Goal: Task Accomplishment & Management: Complete application form

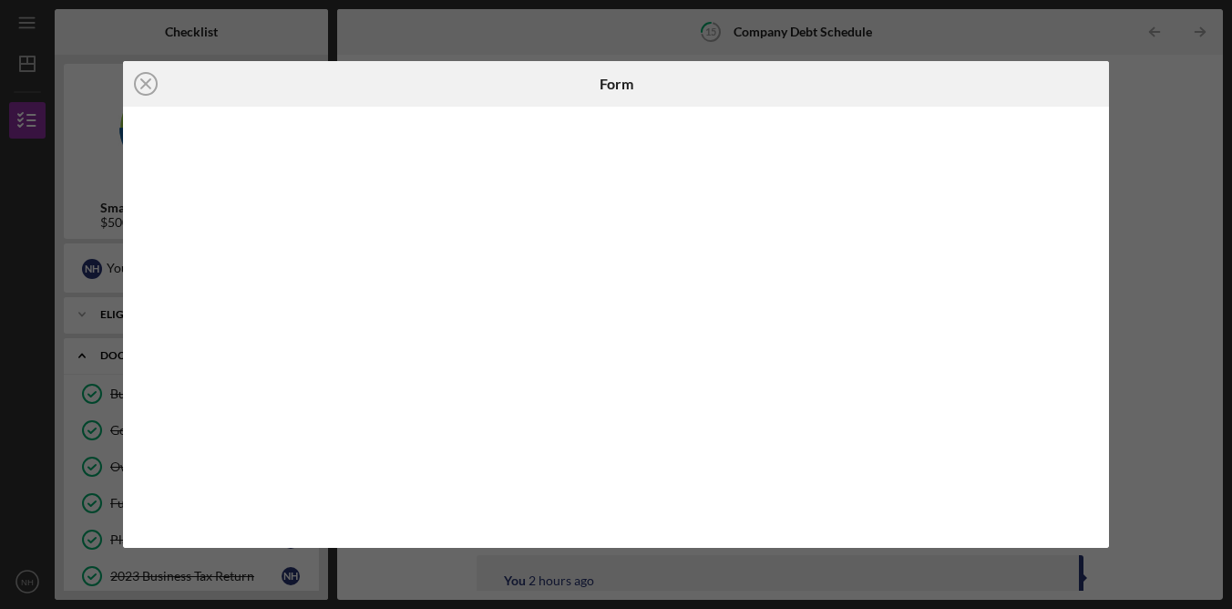
scroll to position [408, 0]
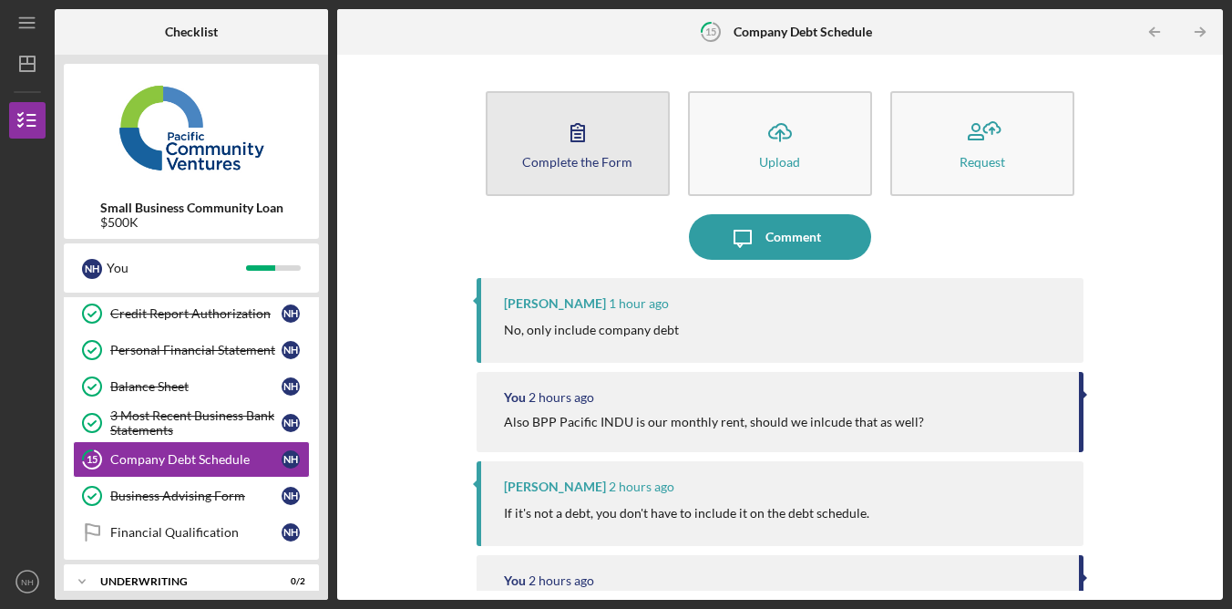
click at [609, 147] on button "Complete the Form Form" at bounding box center [578, 143] width 184 height 105
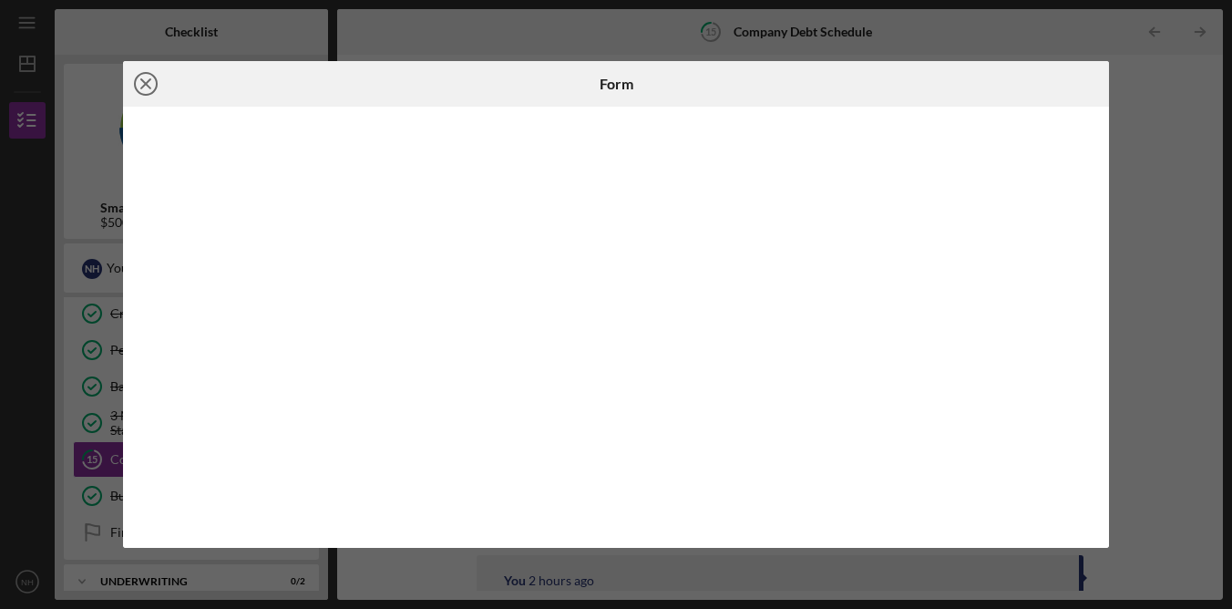
click at [151, 81] on icon "Icon/Close" at bounding box center [146, 84] width 46 height 46
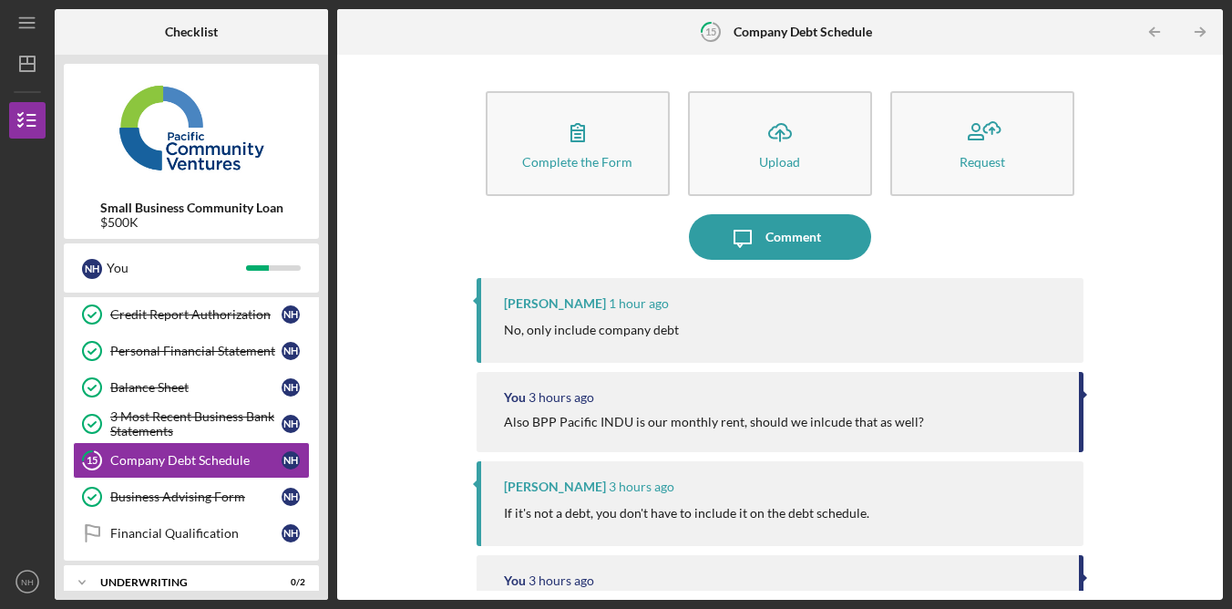
scroll to position [408, 0]
click at [1097, 251] on div "Complete the Form Form Icon/Upload Upload Request Icon/Message Comment [PERSON_…" at bounding box center [780, 327] width 868 height 527
click at [1089, 257] on div "Complete the Form Form Icon/Upload Upload Request Icon/Message Comment [PERSON_…" at bounding box center [780, 327] width 868 height 527
click at [1162, 95] on div "Complete the Form Form Icon/Upload Upload Request Icon/Message Comment [PERSON_…" at bounding box center [780, 327] width 868 height 527
click at [1163, 94] on div "Complete the Form Form Icon/Upload Upload Request Icon/Message Comment [PERSON_…" at bounding box center [780, 327] width 868 height 527
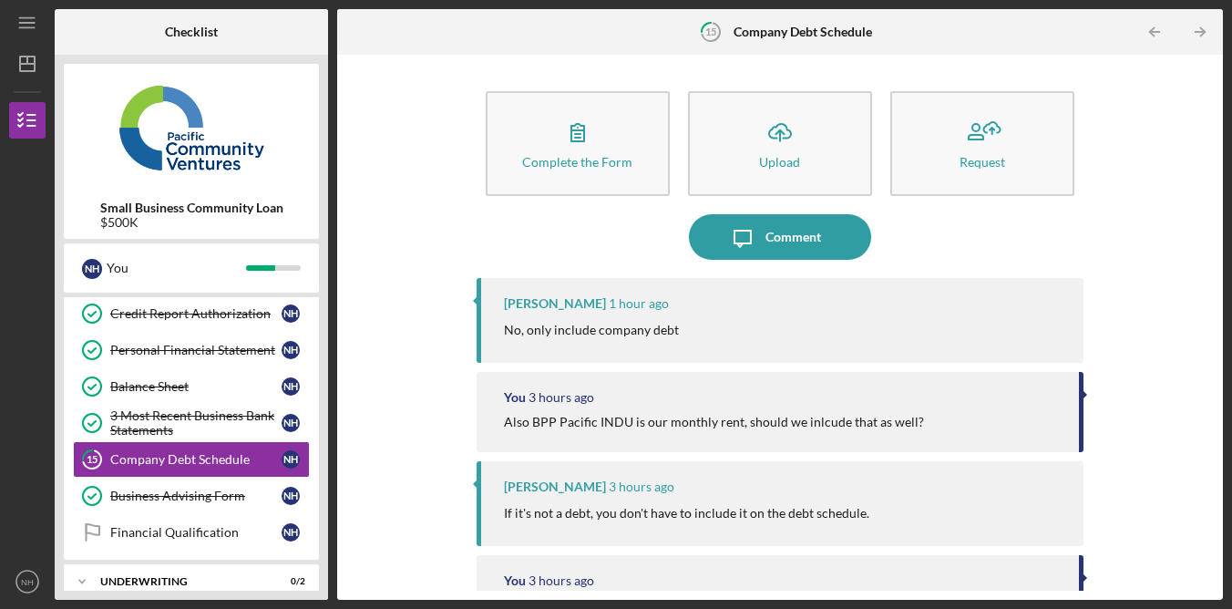
click at [1167, 102] on div "Complete the Form Form Icon/Upload Upload Request Icon/Message Comment [PERSON_…" at bounding box center [780, 327] width 868 height 527
click at [1165, 104] on div "Complete the Form Form Icon/Upload Upload Request Icon/Message Comment [PERSON_…" at bounding box center [780, 327] width 868 height 527
click at [1165, 108] on div "Complete the Form Form Icon/Upload Upload Request Icon/Message Comment [PERSON_…" at bounding box center [780, 327] width 868 height 527
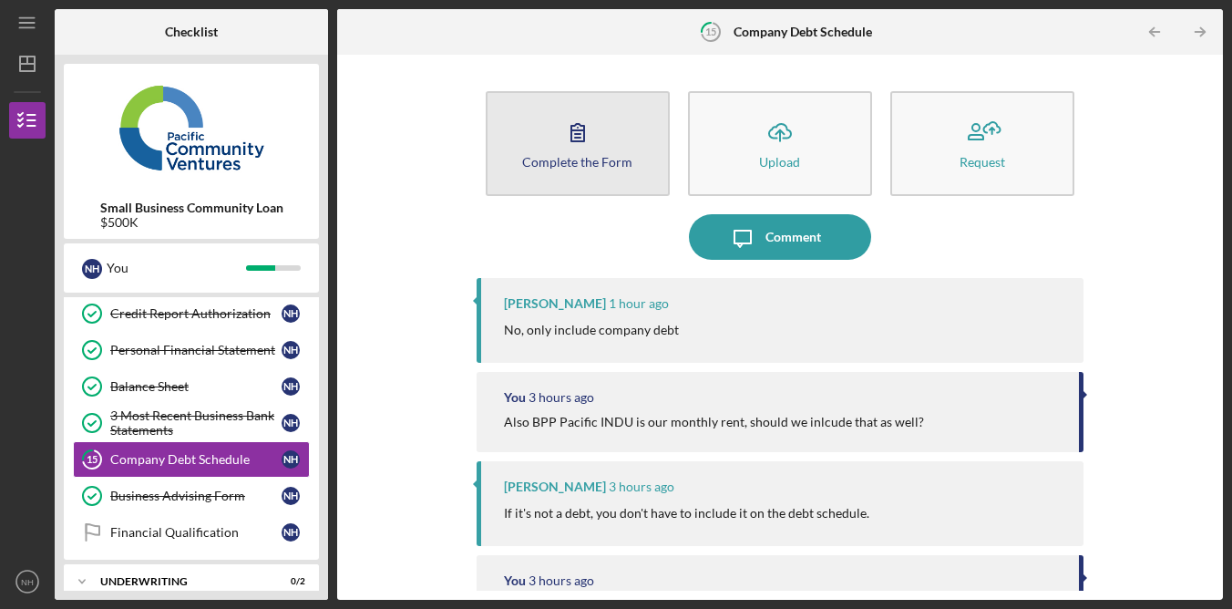
click at [624, 137] on button "Complete the Form Form" at bounding box center [578, 143] width 184 height 105
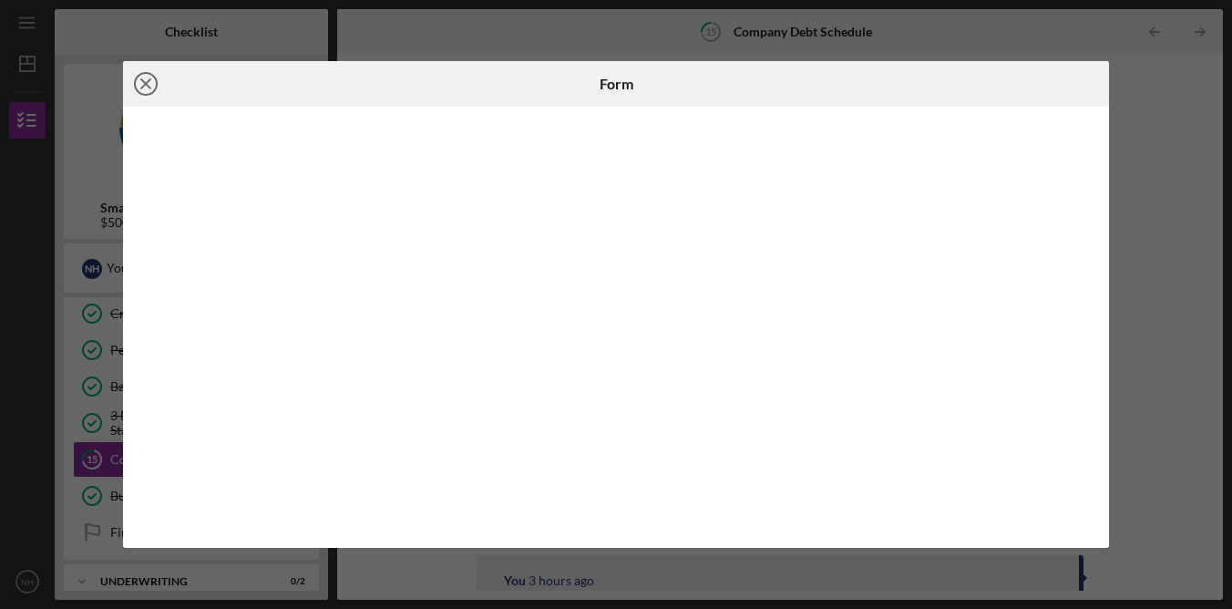
click at [144, 83] on icon "Icon/Close" at bounding box center [146, 84] width 46 height 46
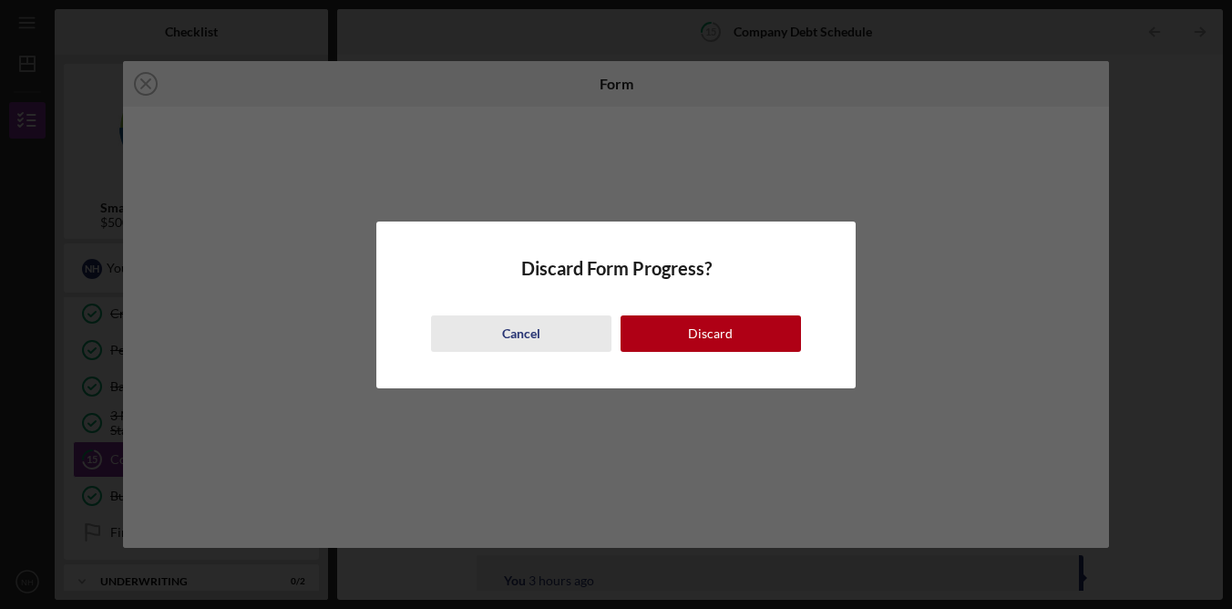
click at [513, 335] on div "Cancel" at bounding box center [521, 333] width 38 height 36
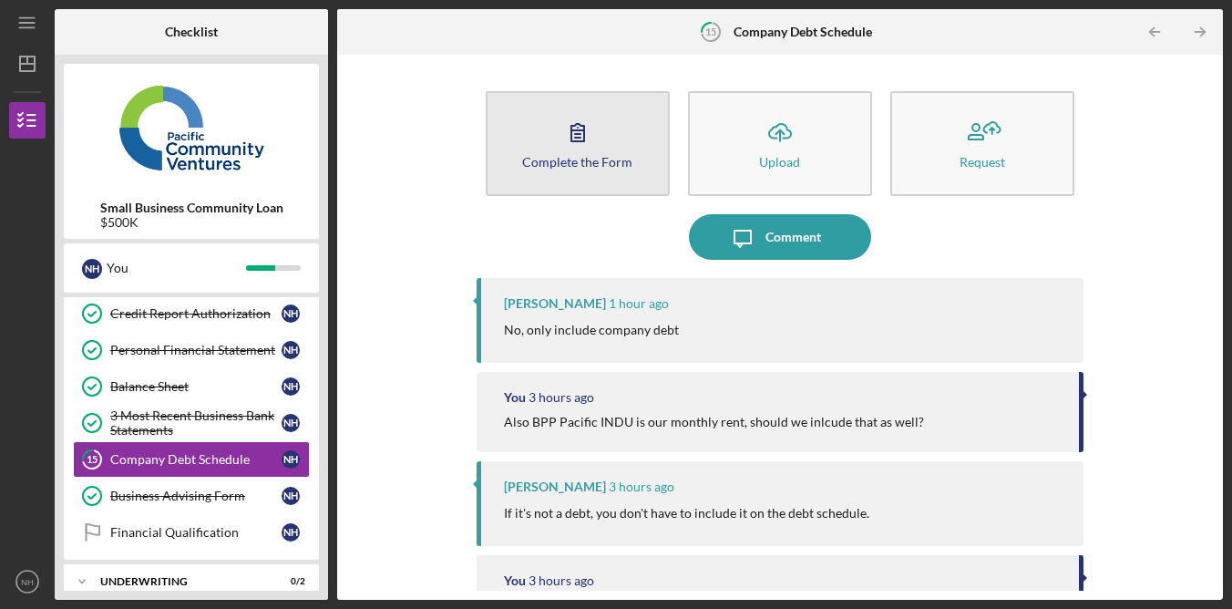
click at [569, 122] on icon "button" at bounding box center [578, 132] width 46 height 46
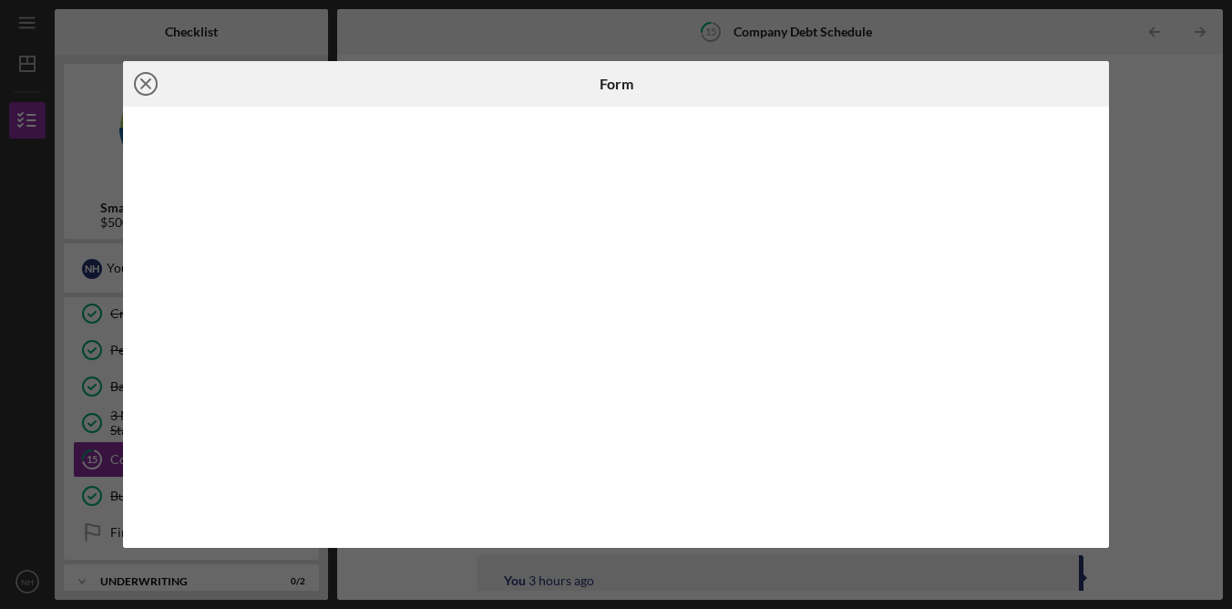
click at [158, 87] on icon "Icon/Close" at bounding box center [146, 84] width 46 height 46
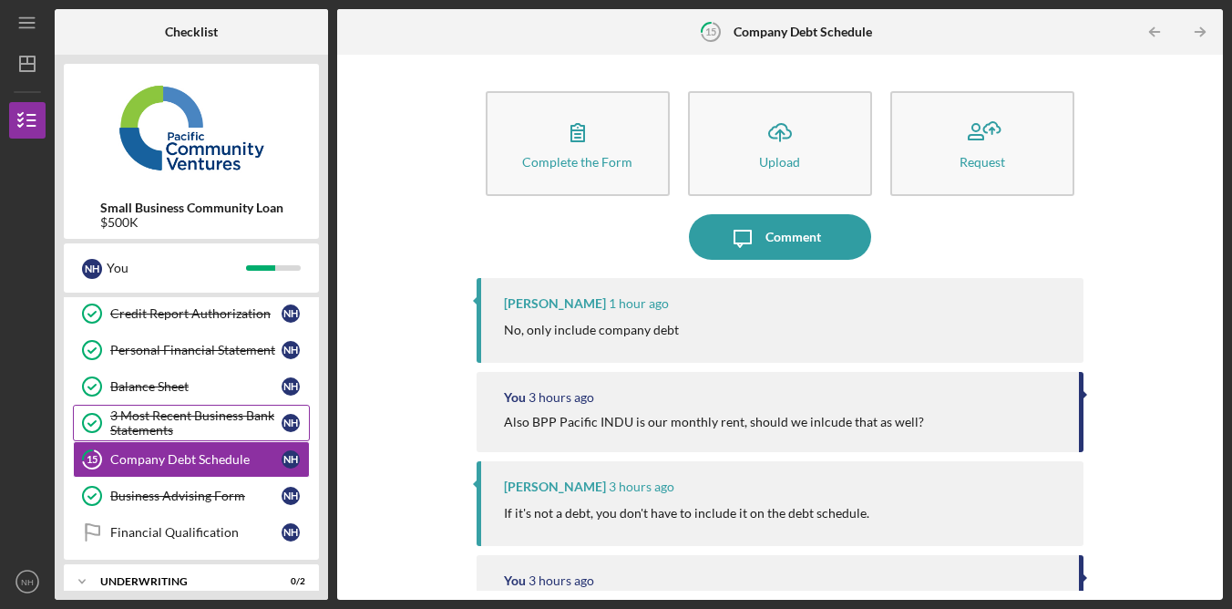
click at [206, 424] on div "3 Most Recent Business Bank Statements" at bounding box center [195, 422] width 171 height 29
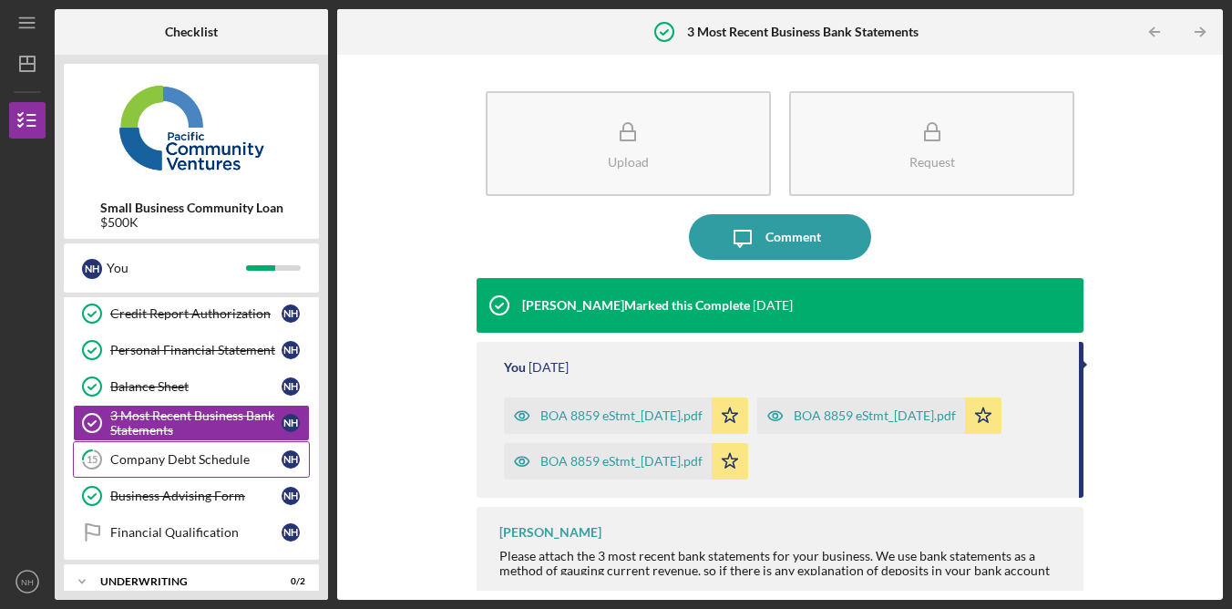
click at [217, 464] on div "Company Debt Schedule" at bounding box center [195, 459] width 171 height 15
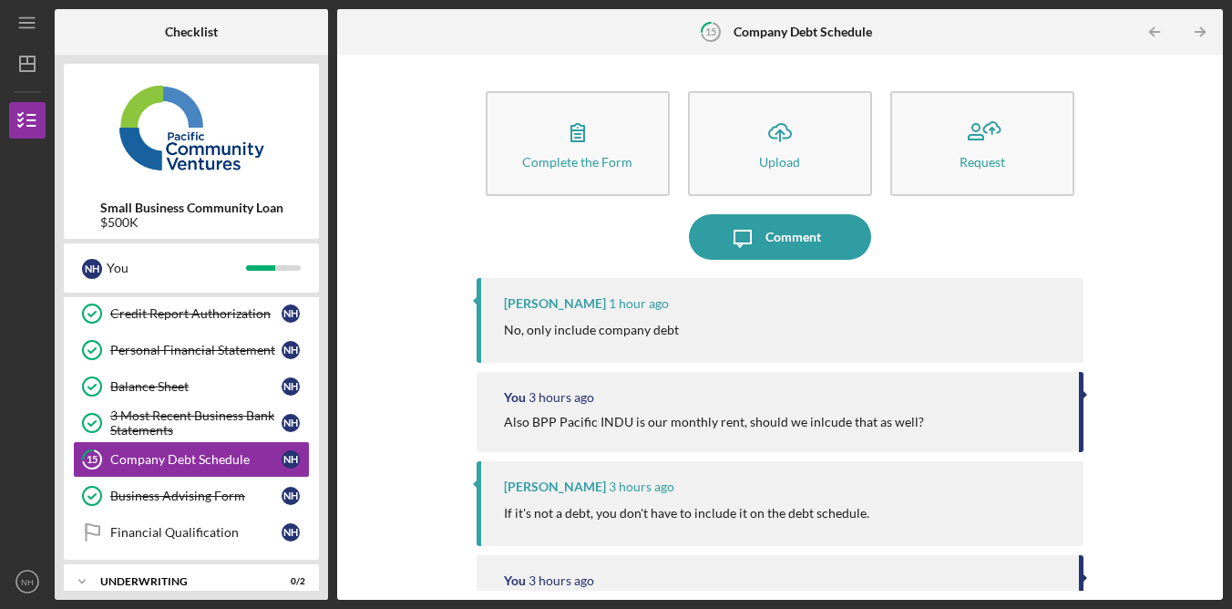
click at [1150, 242] on div "Complete the Form Form Icon/Upload Upload Request Icon/Message Comment Alberto …" at bounding box center [780, 327] width 868 height 527
click at [1145, 241] on div "Complete the Form Form Icon/Upload Upload Request Icon/Message Comment Alberto …" at bounding box center [780, 327] width 868 height 527
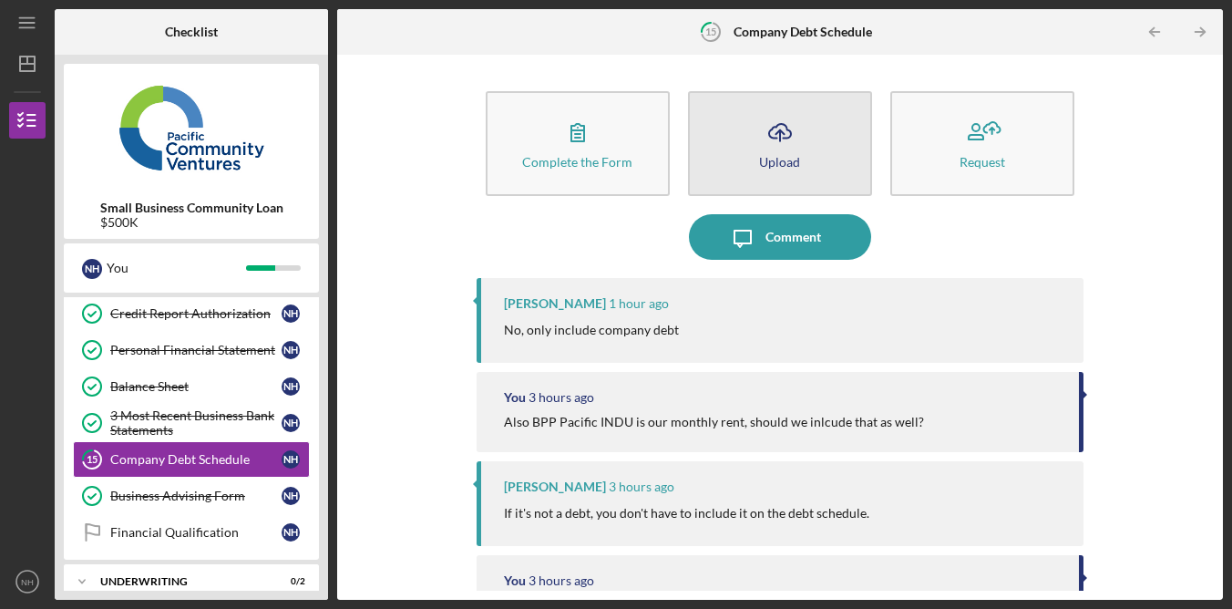
click at [790, 155] on div "Upload" at bounding box center [779, 162] width 41 height 14
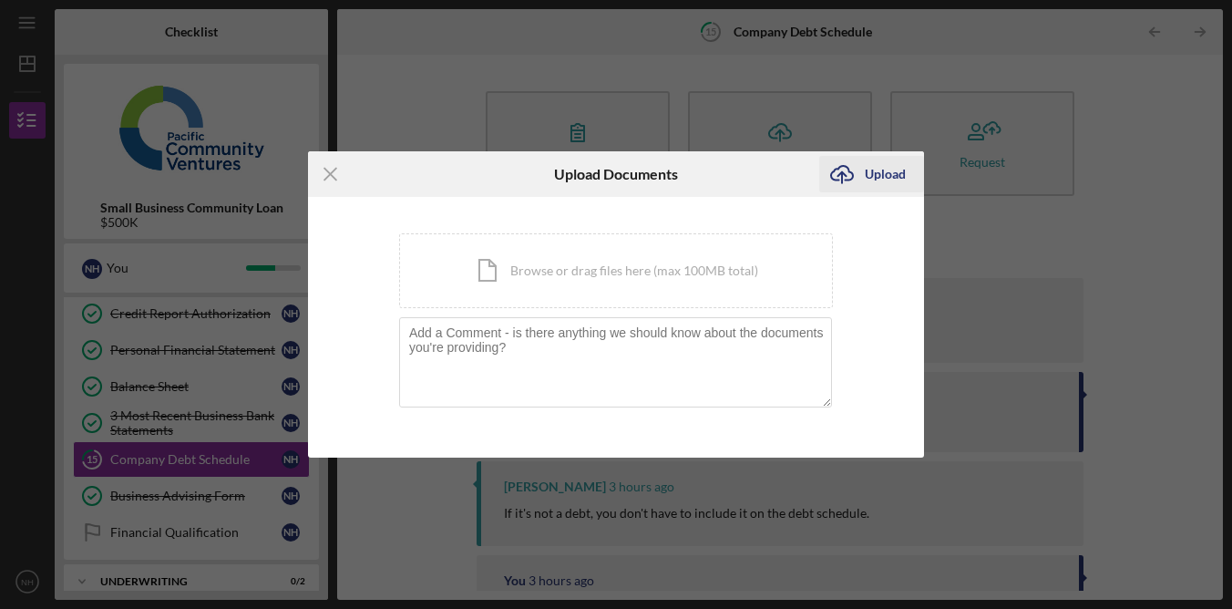
click at [897, 177] on div "Upload" at bounding box center [885, 174] width 41 height 36
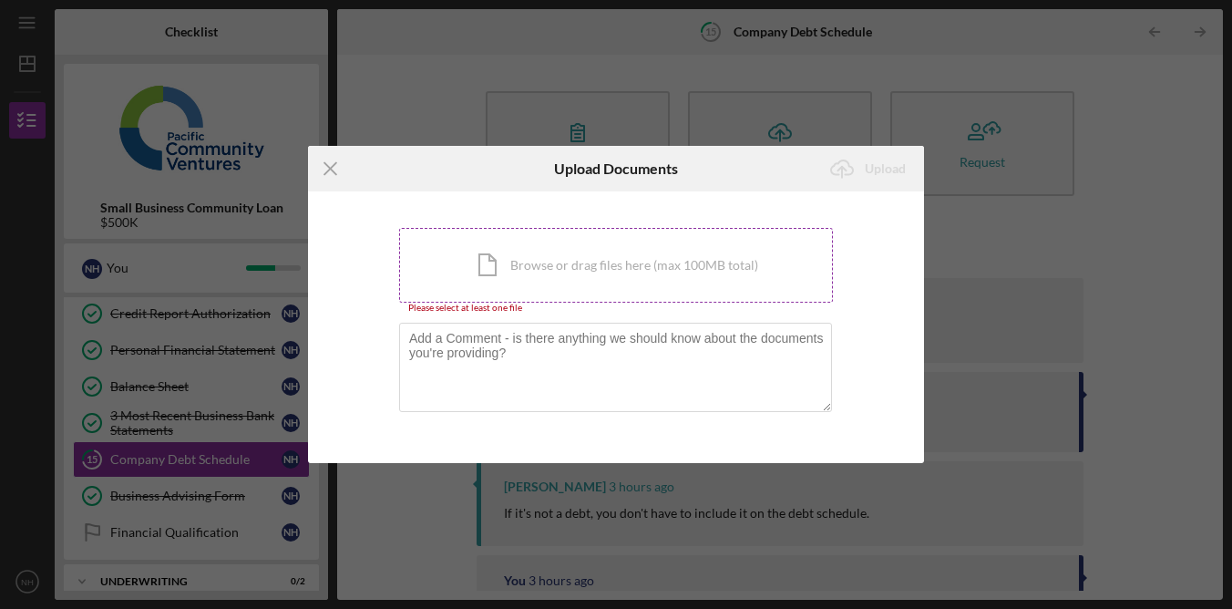
click at [589, 261] on div "Icon/Document Browse or drag files here (max 100MB total) Tap to choose files o…" at bounding box center [616, 265] width 434 height 75
click at [532, 258] on div "Icon/Document Browse or drag files here (max 100MB total) Tap to choose files o…" at bounding box center [616, 265] width 434 height 75
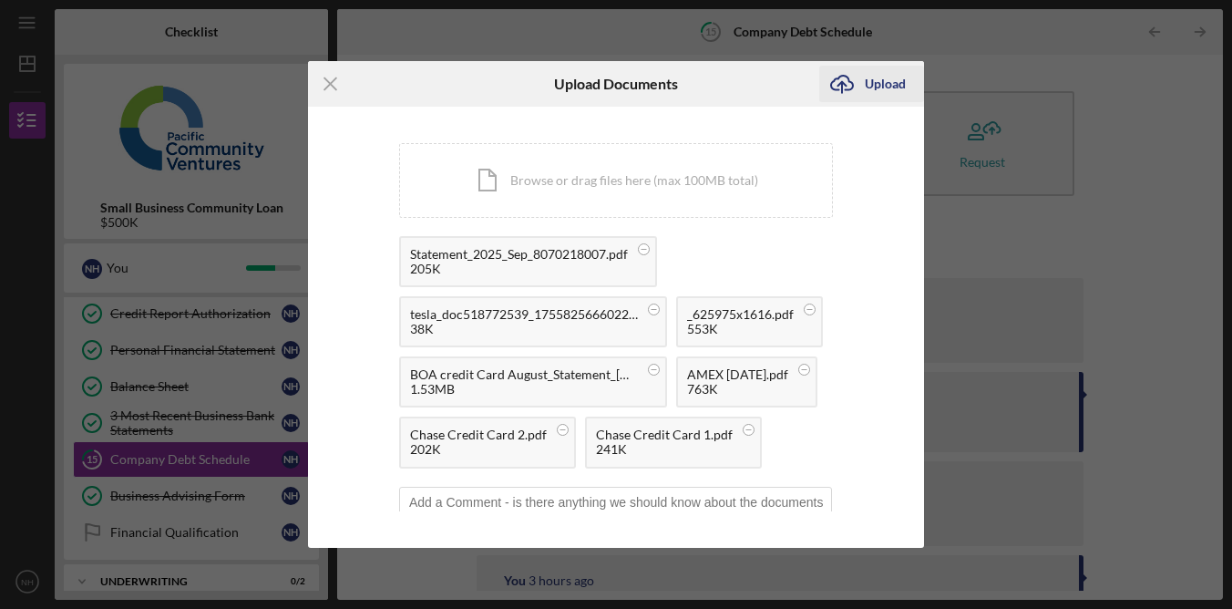
click at [891, 87] on div "Upload" at bounding box center [885, 84] width 41 height 36
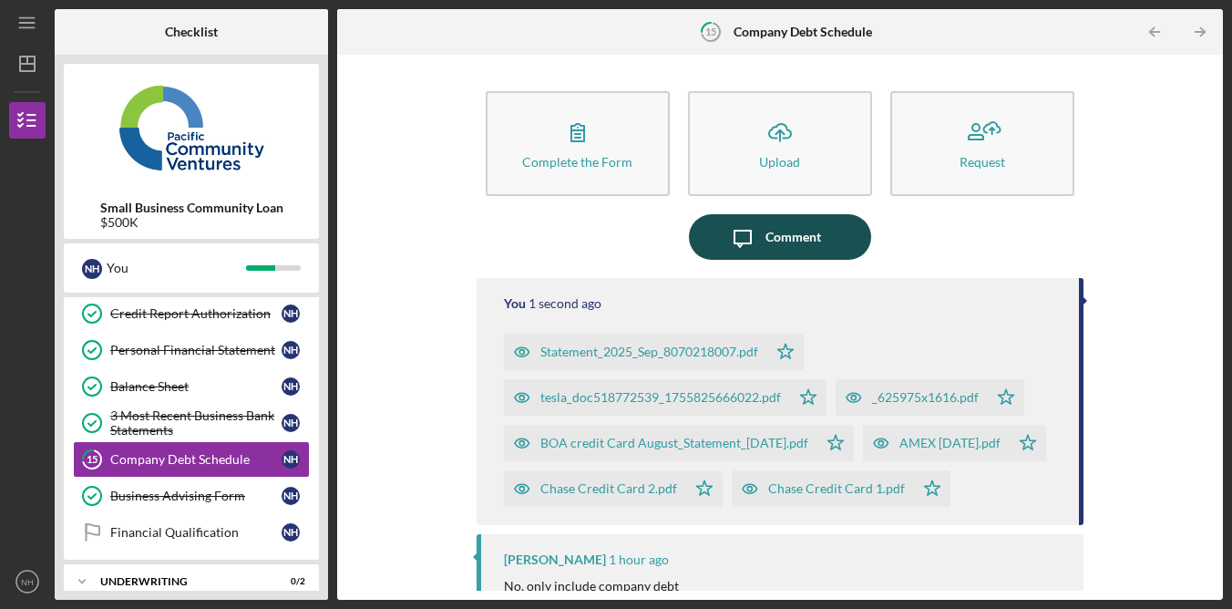
click at [799, 237] on div "Comment" at bounding box center [793, 237] width 56 height 46
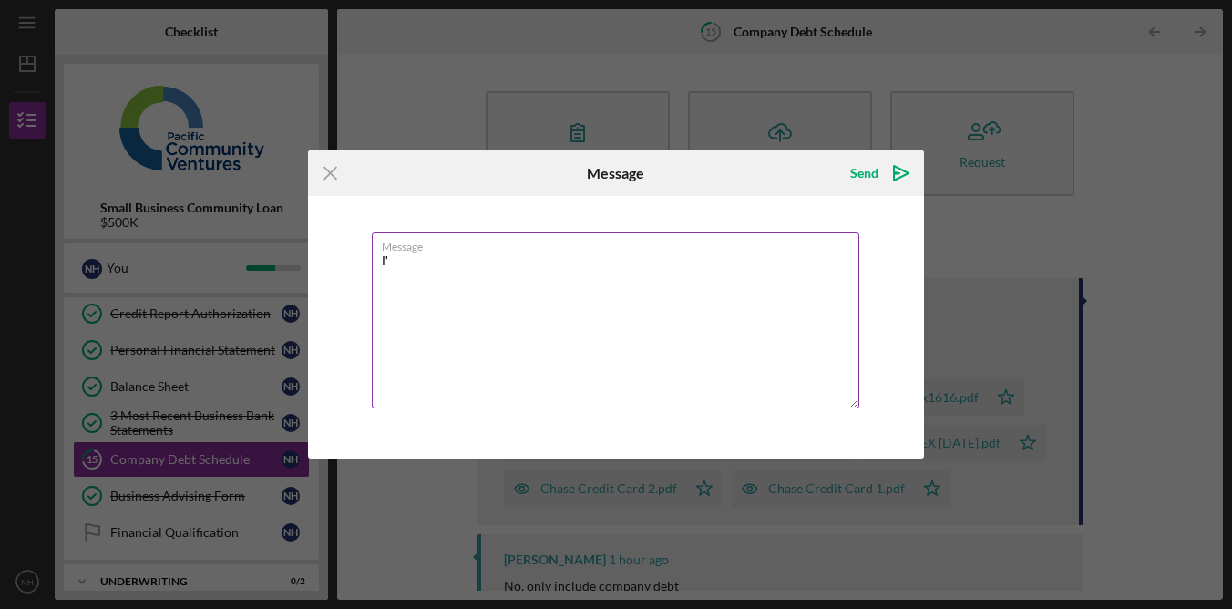
type textarea "I"
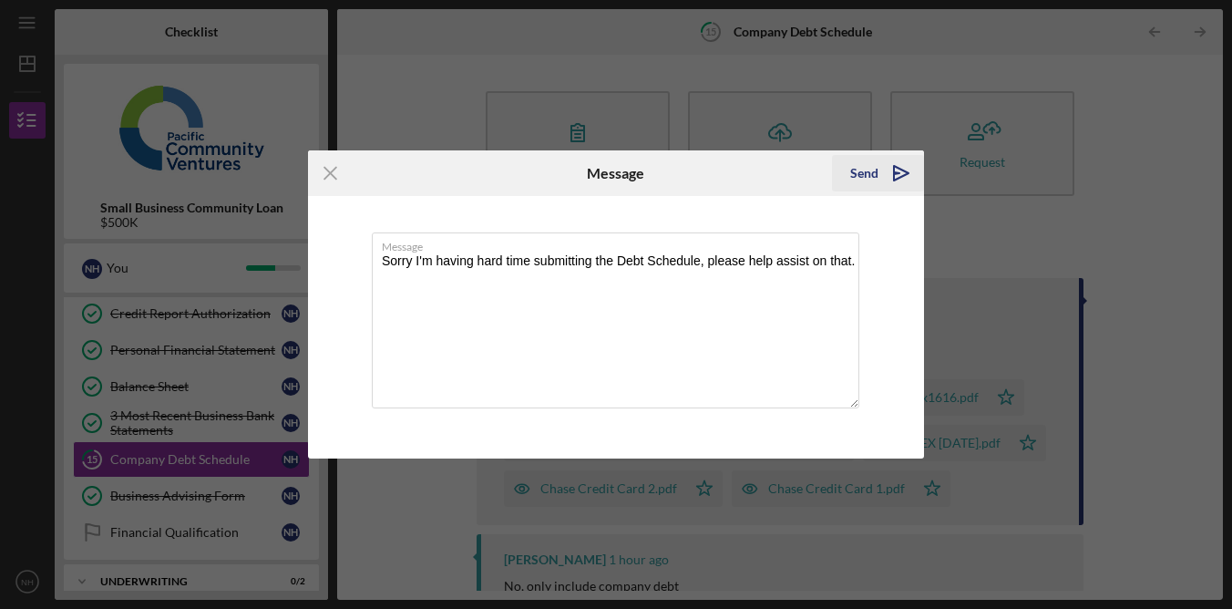
type textarea "Sorry I'm having hard time submitting the Debt Schedule, please help assist on …"
click at [857, 169] on div "Send" at bounding box center [864, 173] width 28 height 36
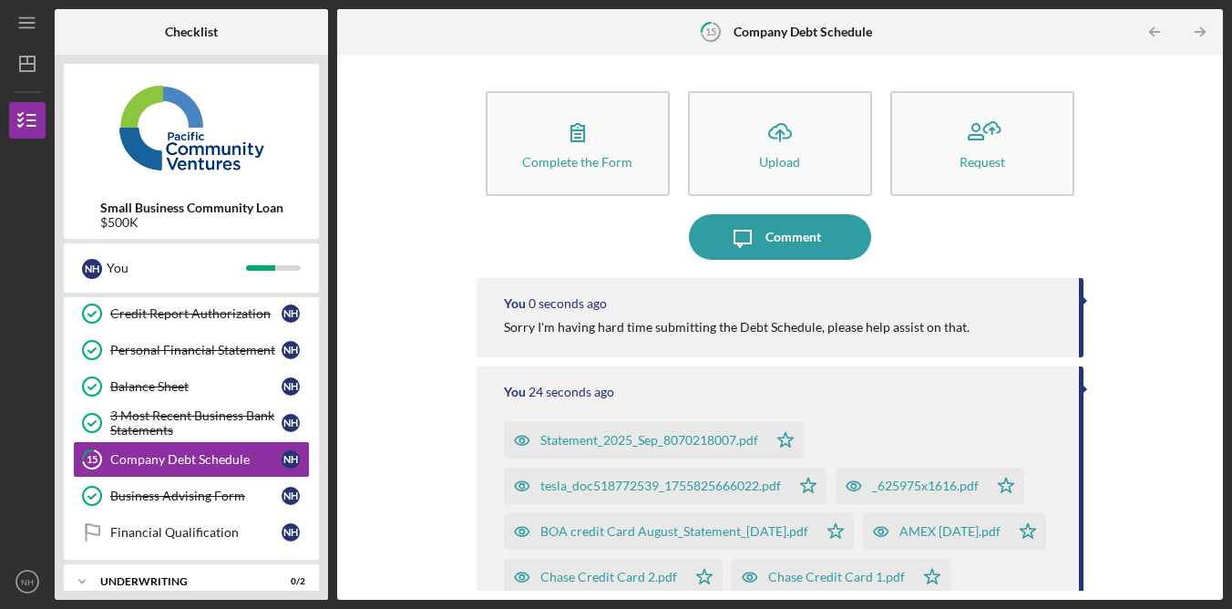
click at [1176, 279] on div "Complete the Form Form Icon/Upload Upload Request Icon/Message Comment You 0 se…" at bounding box center [780, 327] width 868 height 527
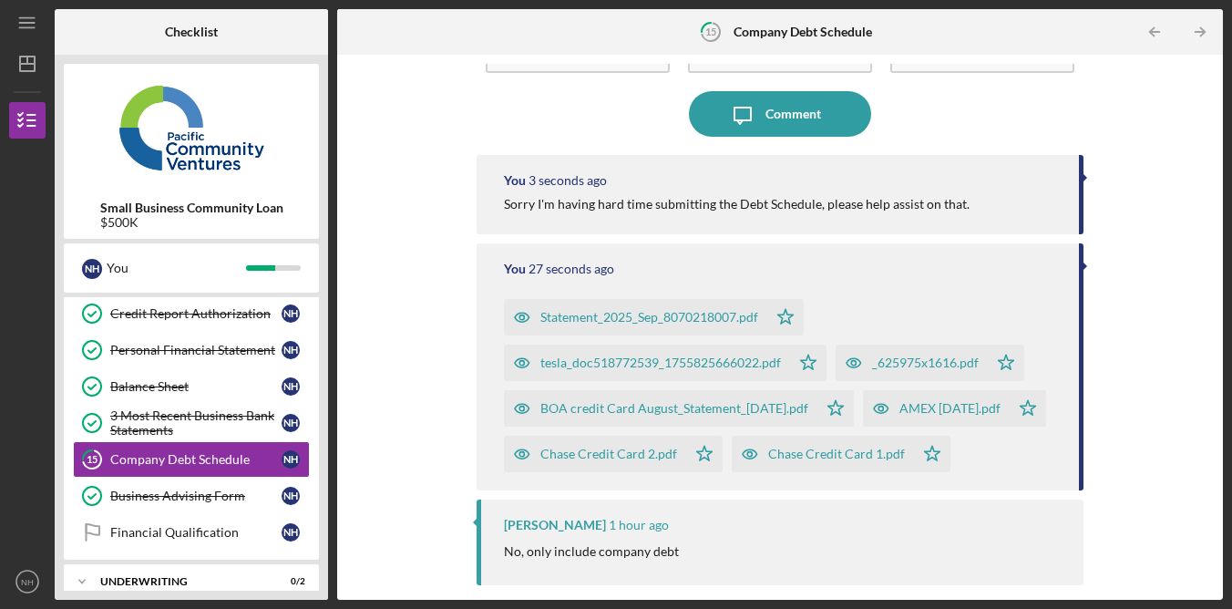
scroll to position [128, 0]
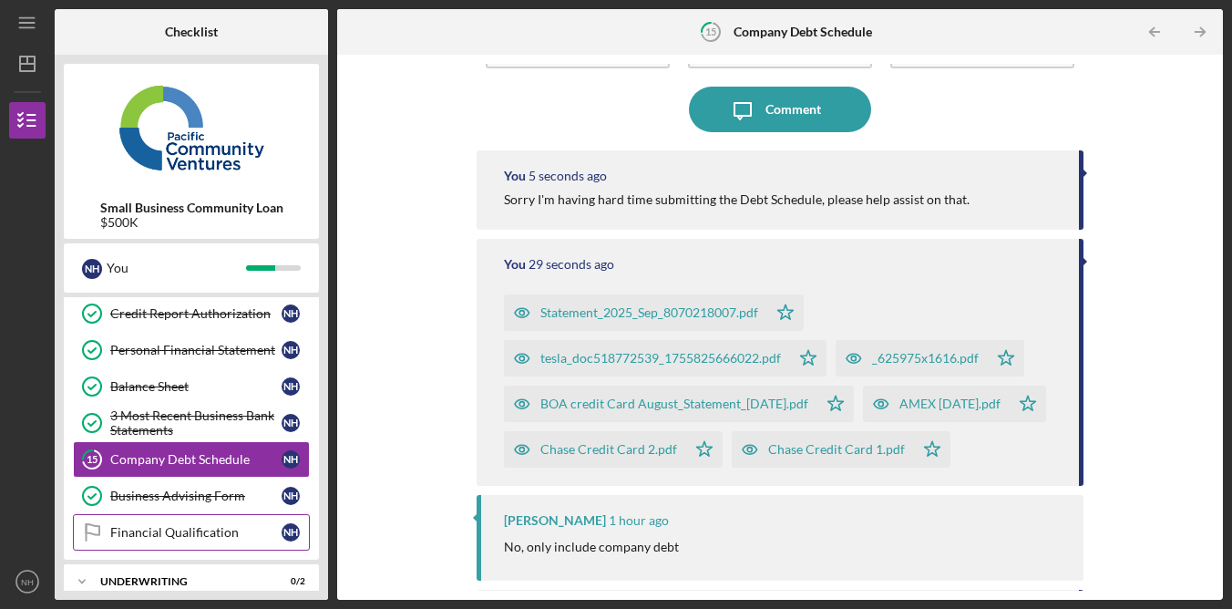
click at [232, 531] on div "Financial Qualification" at bounding box center [195, 532] width 171 height 15
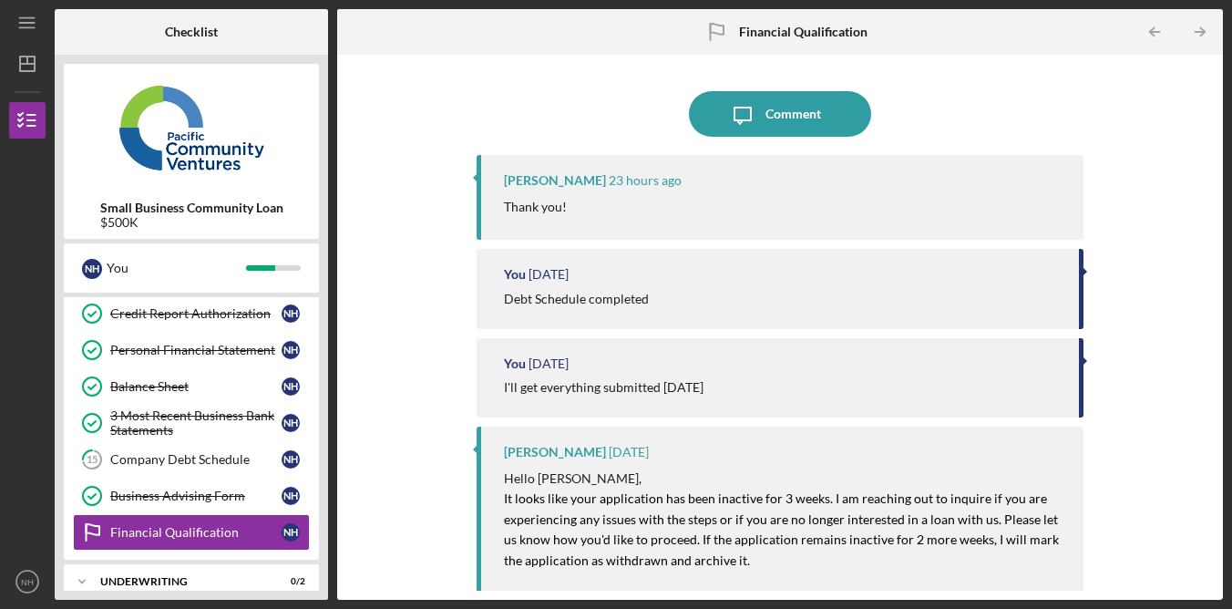
click at [1155, 156] on div "Icon/Message Comment Alberto Enriquez 23 hours ago Thank you! You 3 days ago De…" at bounding box center [780, 327] width 868 height 527
click at [21, 579] on text "NH" at bounding box center [27, 582] width 13 height 10
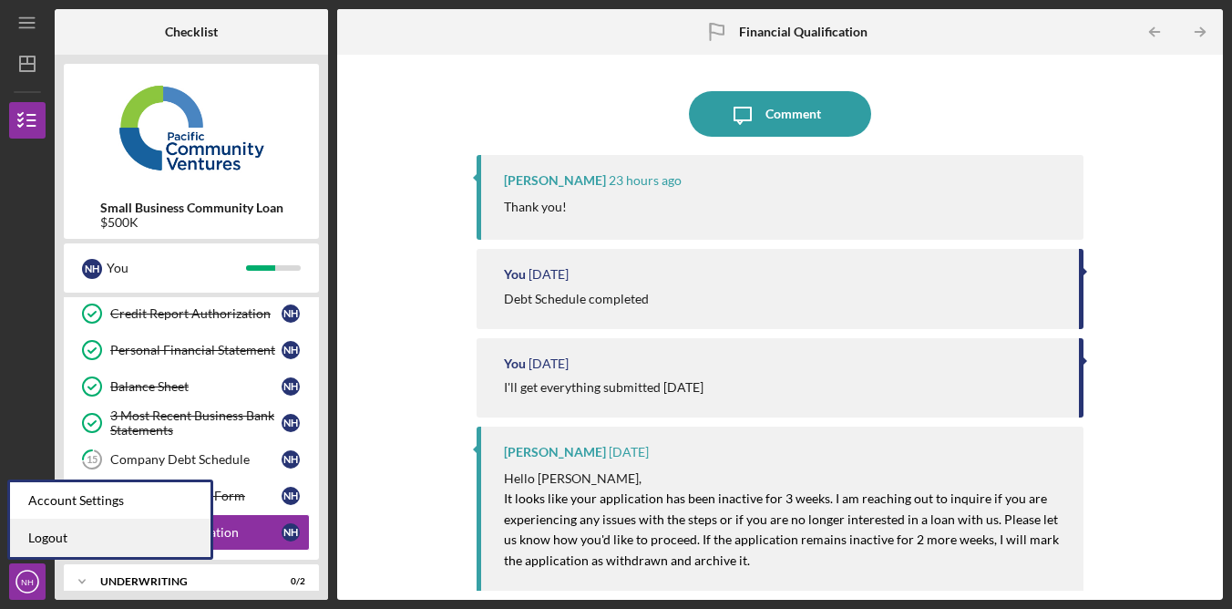
click at [77, 539] on link "Logout" at bounding box center [110, 537] width 200 height 37
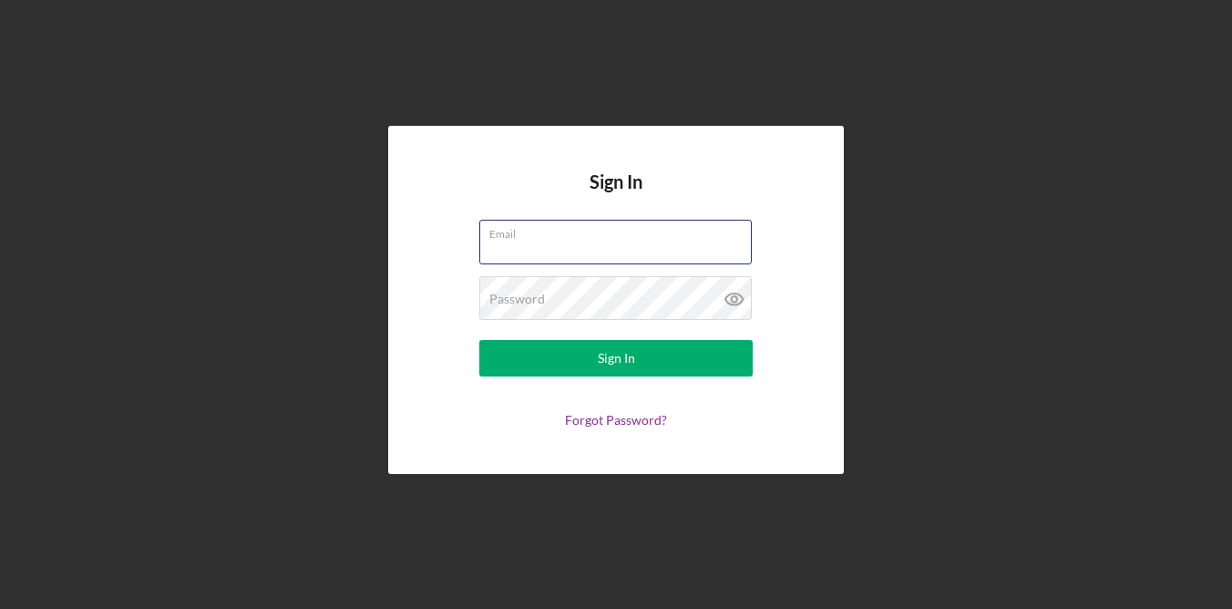
type input "miaohuanzhao@thetxgroup.com"
